Goal: Information Seeking & Learning: Learn about a topic

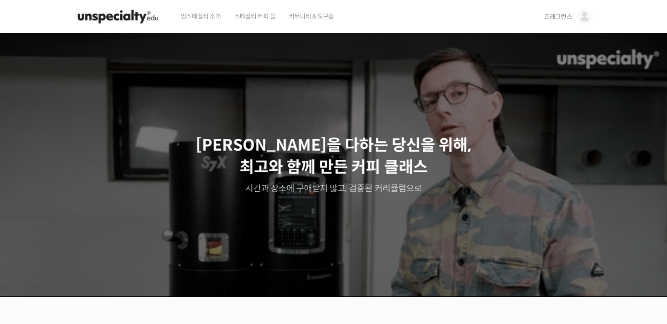
click at [578, 13] on img at bounding box center [585, 17] width 16 height 16
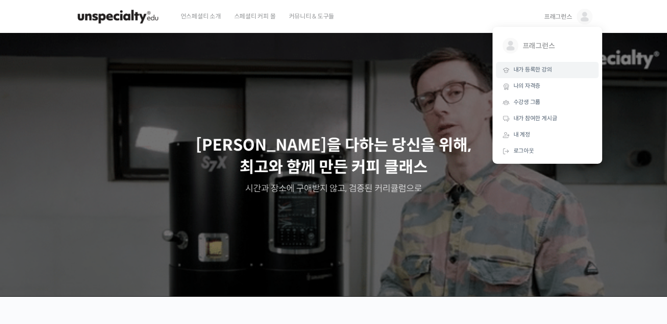
click at [525, 70] on span "내가 등록한 강의" at bounding box center [533, 69] width 39 height 7
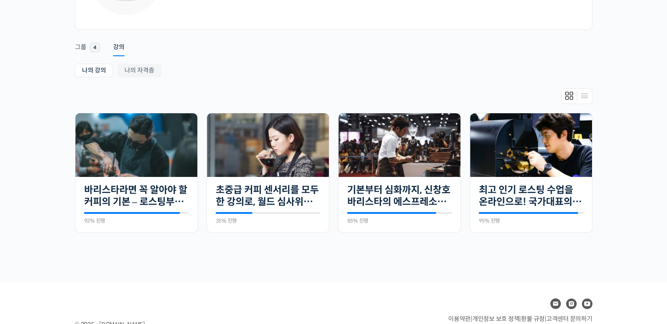
scroll to position [118, 0]
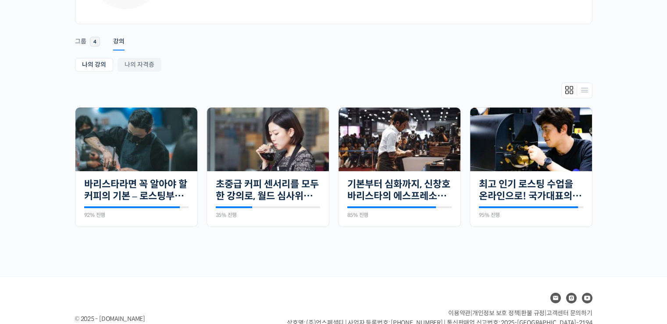
drag, startPoint x: 674, startPoint y: 46, endPoint x: 674, endPoint y: 122, distance: 76.4
click at [667, 122] on html "언스페셜티 소개 스페셜티 커피 몰 커뮤니티 & 도구들 프래그런스 프래그런스 @onlypray011648066721 내가 등록한 강의 나의 자격…" at bounding box center [333, 44] width 667 height 324
click at [269, 184] on link "초중급 커피 센서리를 모두 한 강의로, 월드 심사위원의 센서리 클래스" at bounding box center [268, 190] width 104 height 24
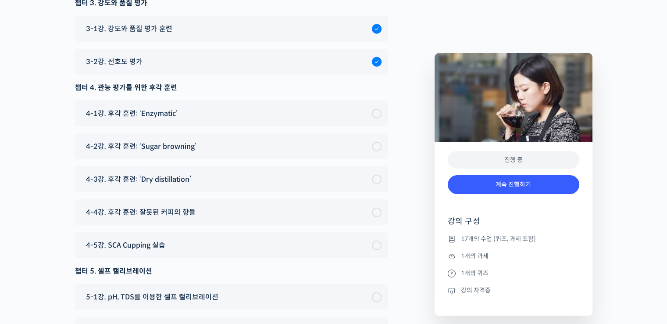
scroll to position [5895, 0]
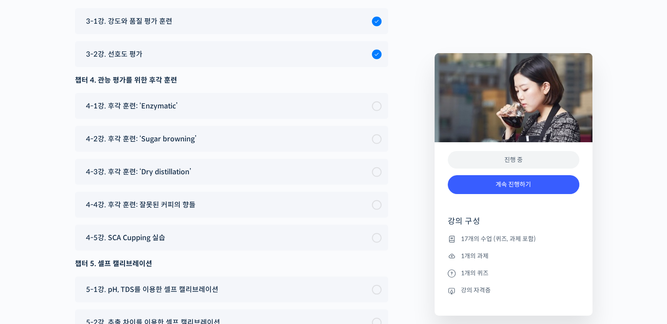
drag, startPoint x: 674, startPoint y: 49, endPoint x: 667, endPoint y: 294, distance: 245.0
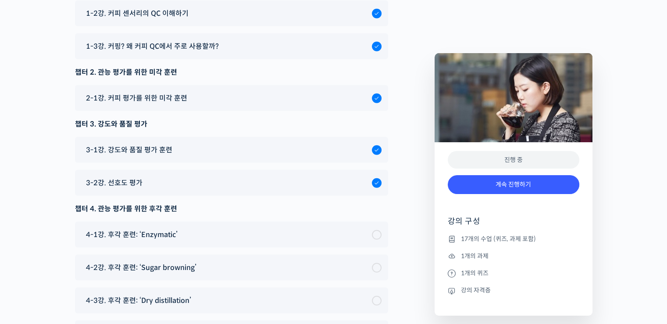
scroll to position [5774, 0]
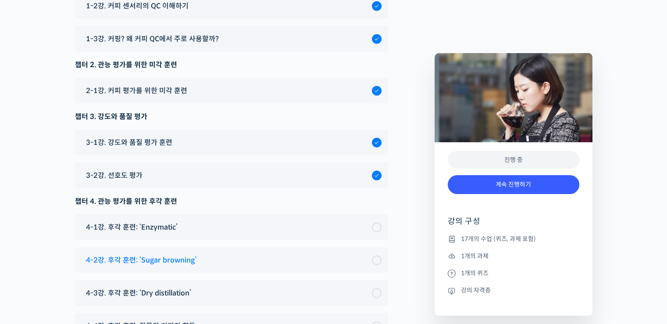
click at [168, 254] on span "4-2강. 후각 훈련: ‘Sugar browning’" at bounding box center [141, 260] width 111 height 12
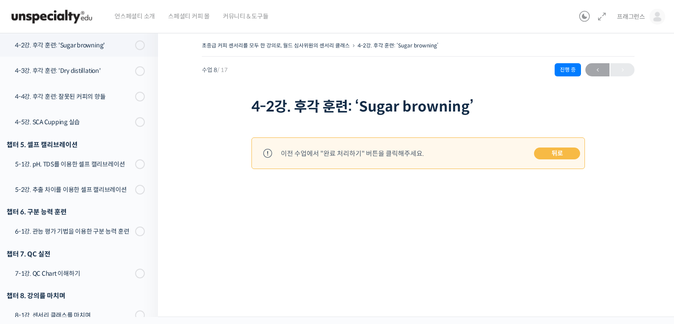
click at [544, 154] on link "뒤로" at bounding box center [557, 153] width 46 height 12
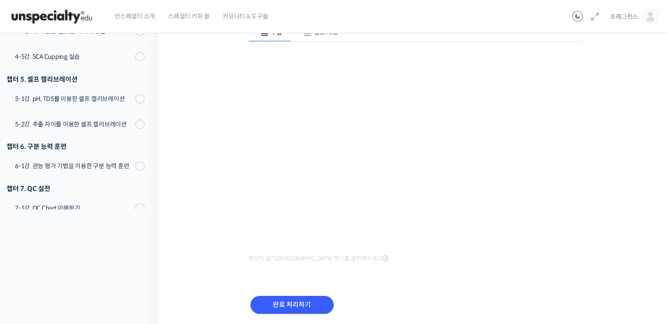
scroll to position [108, 0]
click at [267, 305] on input "완료 처리하기" at bounding box center [292, 304] width 83 height 18
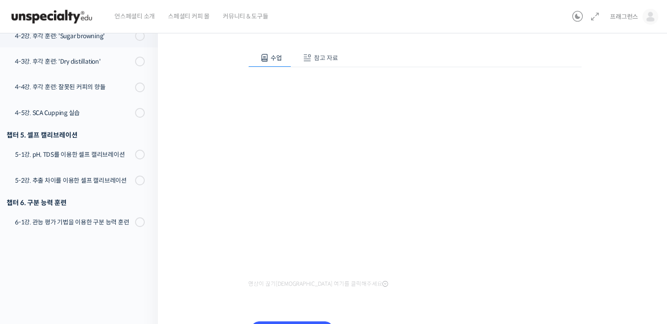
scroll to position [252, 0]
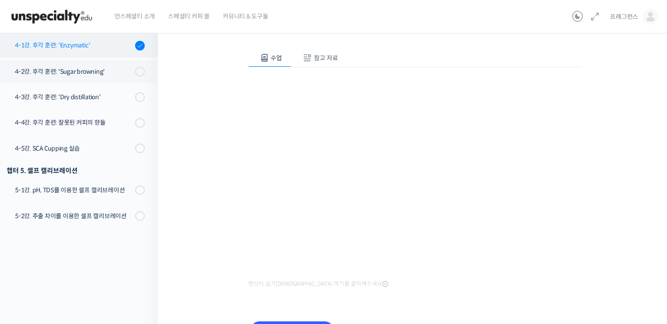
click at [96, 43] on div "4-1강. 후각 훈련: 'Enzymatic'" at bounding box center [74, 45] width 118 height 10
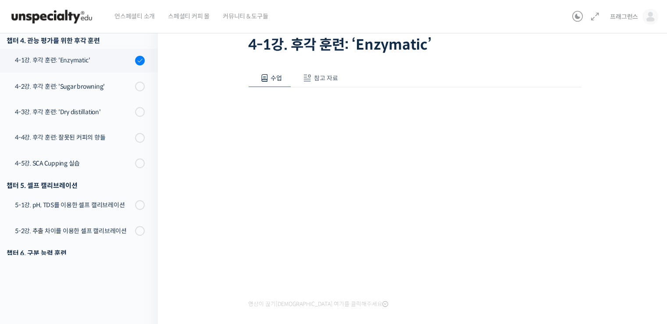
scroll to position [256, 0]
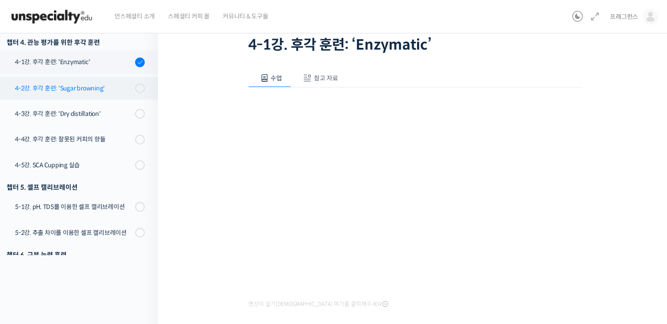
click at [103, 96] on link "4-2강. 후각 훈련: 'Sugar browning'" at bounding box center [77, 88] width 162 height 23
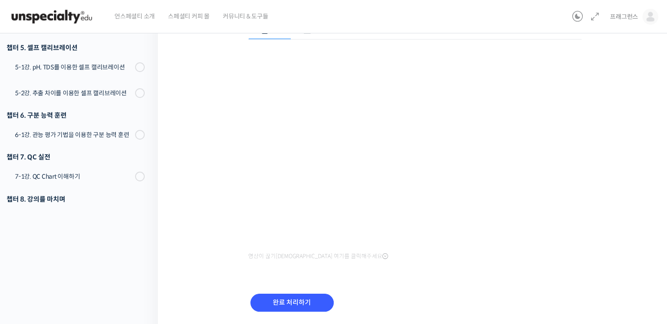
scroll to position [137, 0]
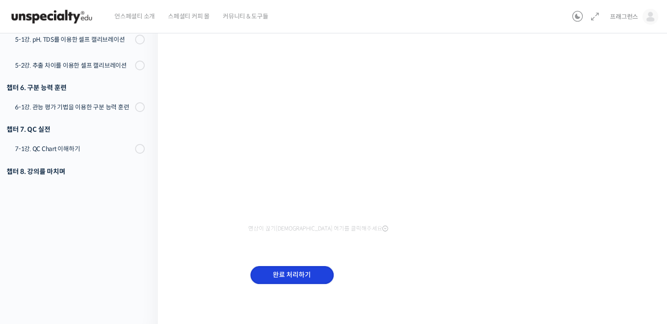
click at [313, 269] on input "완료 처리하기" at bounding box center [292, 275] width 83 height 18
click at [298, 278] on input "완료 처리하기" at bounding box center [292, 275] width 83 height 18
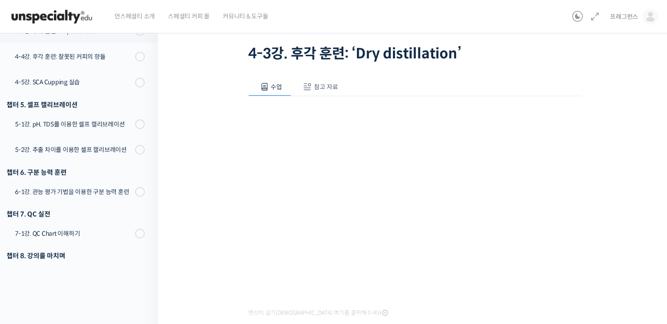
scroll to position [137, 0]
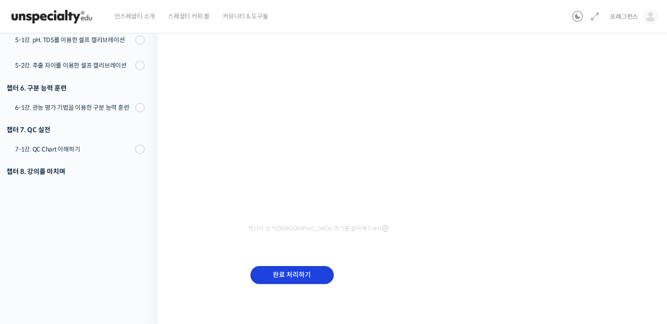
click at [284, 280] on input "완료 처리하기" at bounding box center [292, 275] width 83 height 18
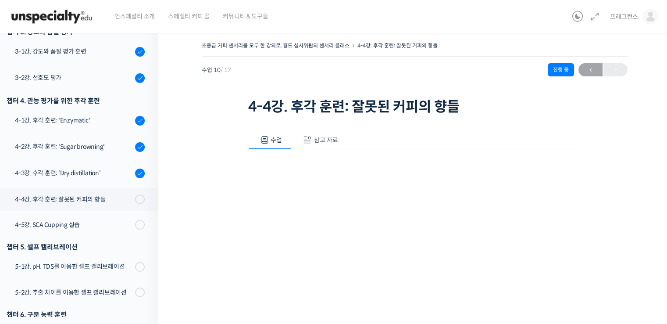
scroll to position [128, 0]
